Goal: Information Seeking & Learning: Learn about a topic

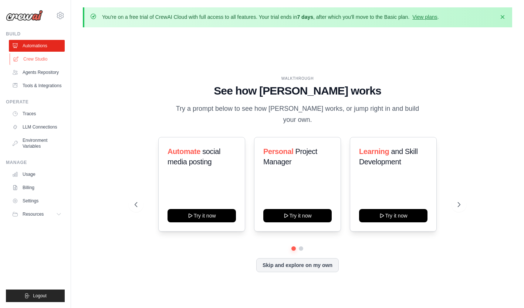
click at [34, 55] on link "Crew Studio" at bounding box center [38, 59] width 56 height 12
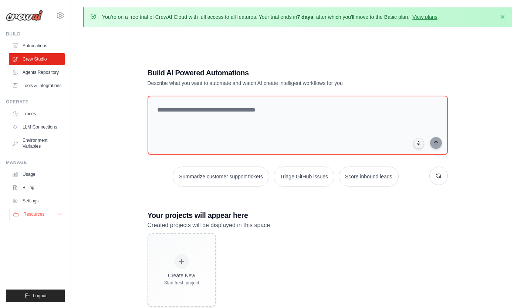
click at [56, 212] on button "Resources" at bounding box center [38, 215] width 56 height 12
click at [48, 227] on span "Documentation" at bounding box center [41, 227] width 30 height 6
